Goal: Information Seeking & Learning: Learn about a topic

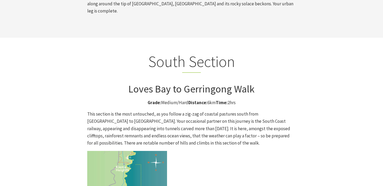
scroll to position [1336, 0]
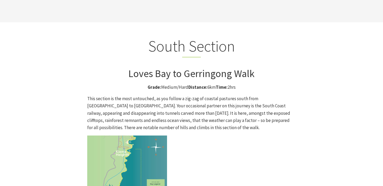
click at [189, 84] on strong "Distance:" at bounding box center [197, 87] width 19 height 6
click at [188, 95] on p "This section is the most untouched, as you follow a zig-zag of coastal pastures…" at bounding box center [191, 113] width 208 height 36
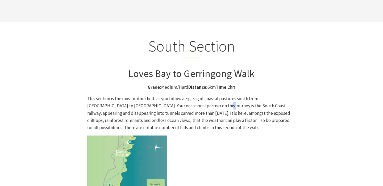
click at [188, 95] on p "This section is the most untouched, as you follow a zig-zag of coastal pastures…" at bounding box center [191, 113] width 208 height 36
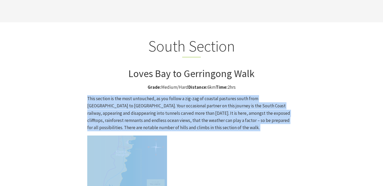
click at [188, 95] on p "This section is the most untouched, as you follow a zig-zag of coastal pastures…" at bounding box center [191, 113] width 208 height 36
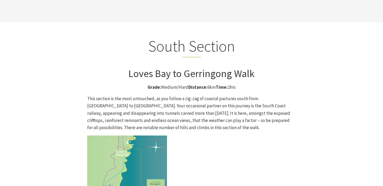
click at [188, 95] on p "This section is the most untouched, as you follow a zig-zag of coastal pastures…" at bounding box center [191, 113] width 208 height 36
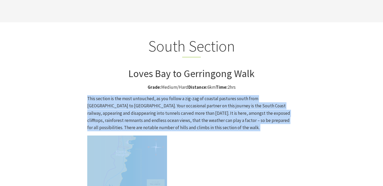
click at [188, 95] on p "This section is the most untouched, as you follow a zig-zag of coastal pastures…" at bounding box center [191, 113] width 208 height 36
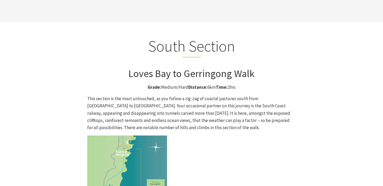
click at [188, 95] on p "This section is the most untouched, as you follow a zig-zag of coastal pastures…" at bounding box center [191, 113] width 208 height 36
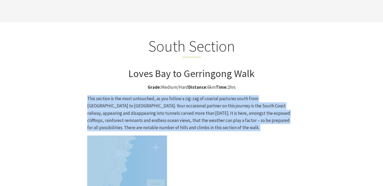
click at [188, 95] on p "This section is the most untouched, as you follow a zig-zag of coastal pastures…" at bounding box center [191, 113] width 208 height 36
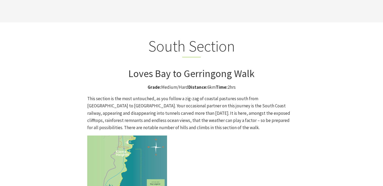
click at [188, 95] on p "This section is the most untouched, as you follow a zig-zag of coastal pastures…" at bounding box center [191, 113] width 208 height 36
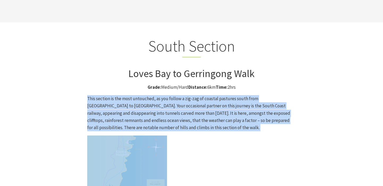
click at [188, 95] on p "This section is the most untouched, as you follow a zig-zag of coastal pastures…" at bounding box center [191, 113] width 208 height 36
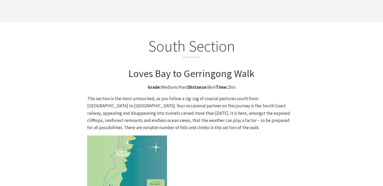
click at [188, 95] on p "This section is the most untouched, as you follow a zig-zag of coastal pastures…" at bounding box center [191, 113] width 208 height 36
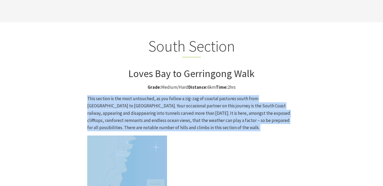
click at [188, 95] on p "This section is the most untouched, as you follow a zig-zag of coastal pastures…" at bounding box center [191, 113] width 208 height 36
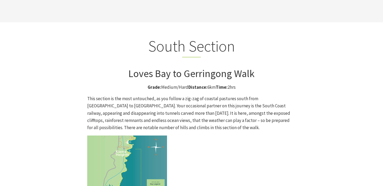
click at [188, 95] on p "This section is the most untouched, as you follow a zig-zag of coastal pastures…" at bounding box center [191, 113] width 208 height 36
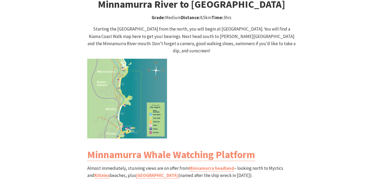
scroll to position [561, 0]
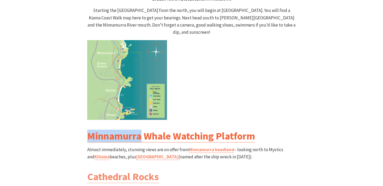
drag, startPoint x: 82, startPoint y: 119, endPoint x: 140, endPoint y: 119, distance: 58.5
click at [140, 119] on div "North Section Minnamurra River to [GEOGRAPHIC_DATA] Grade: Medium Distance: 8.5…" at bounding box center [191, 134] width 319 height 371
copy link "Minnamurra"
